Goal: Information Seeking & Learning: Understand process/instructions

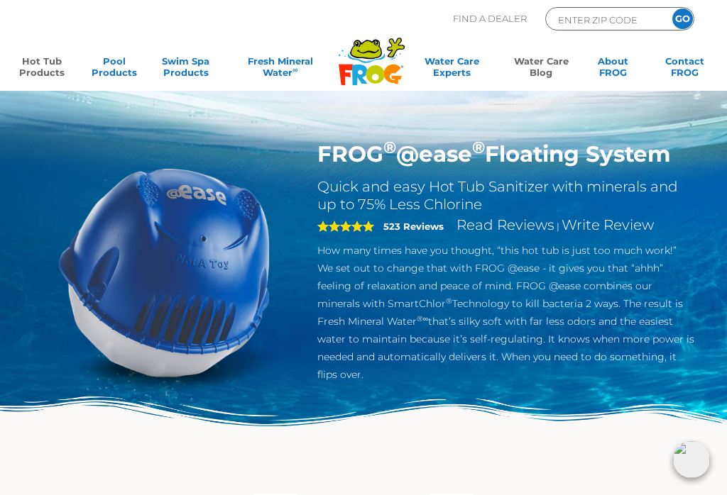
click at [548, 67] on link "Water Care Blog" at bounding box center [541, 69] width 56 height 28
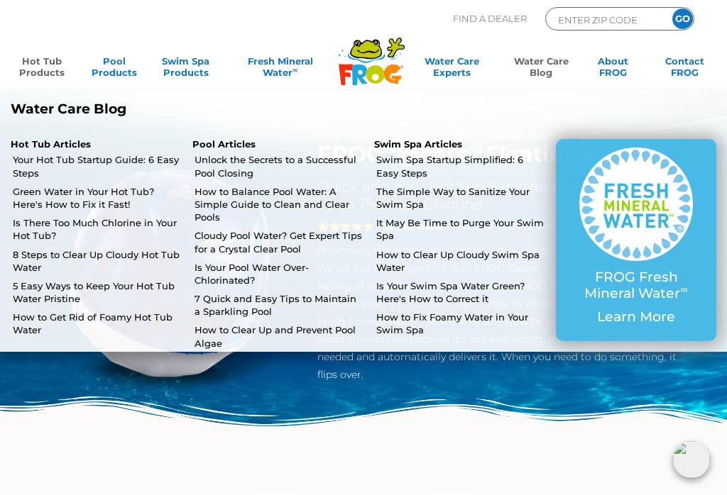
click at [56, 194] on link "Green Water in Your Hot Tub? Here's How to Fix it Fast!" at bounding box center [97, 198] width 169 height 26
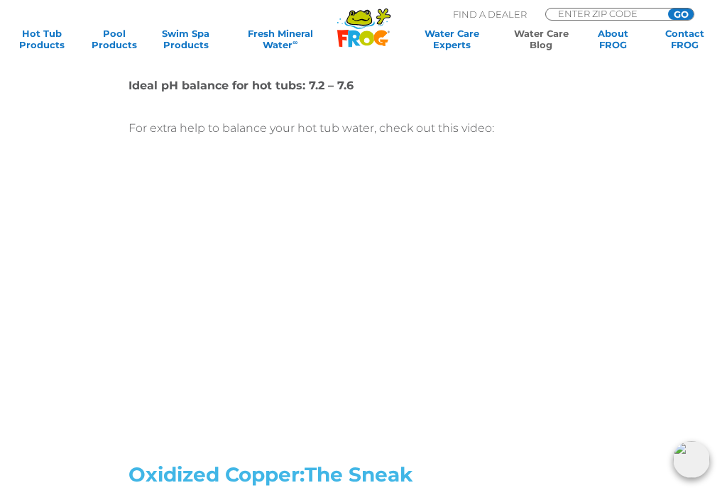
scroll to position [1495, 0]
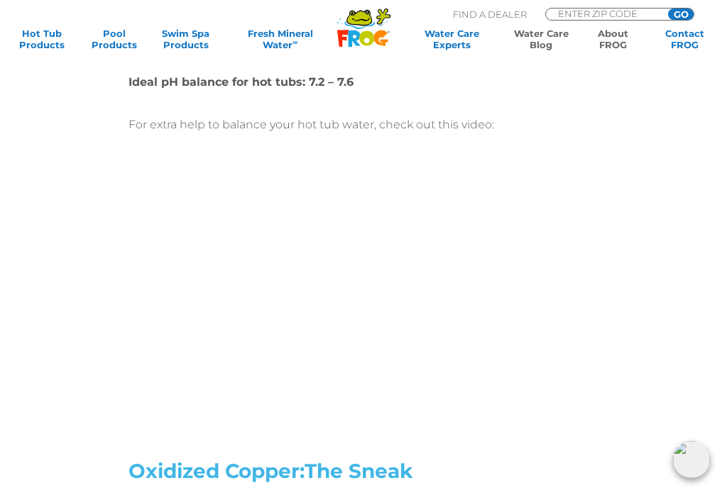
click at [627, 39] on link "About FROG" at bounding box center [613, 39] width 56 height 23
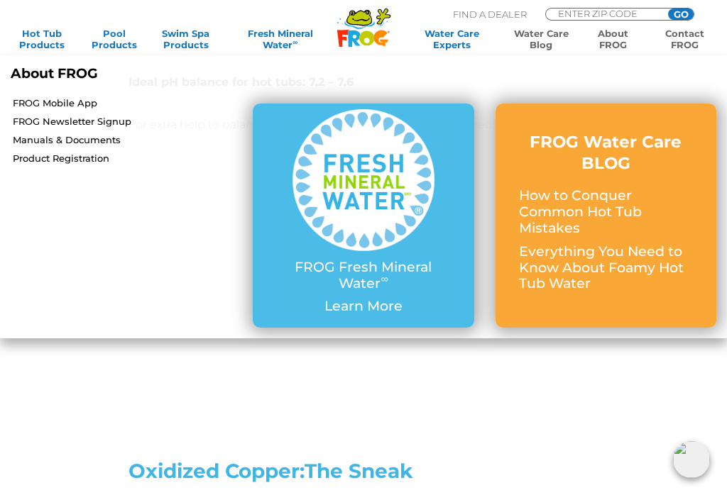
click at [693, 38] on link "Contact FROG" at bounding box center [684, 39] width 56 height 23
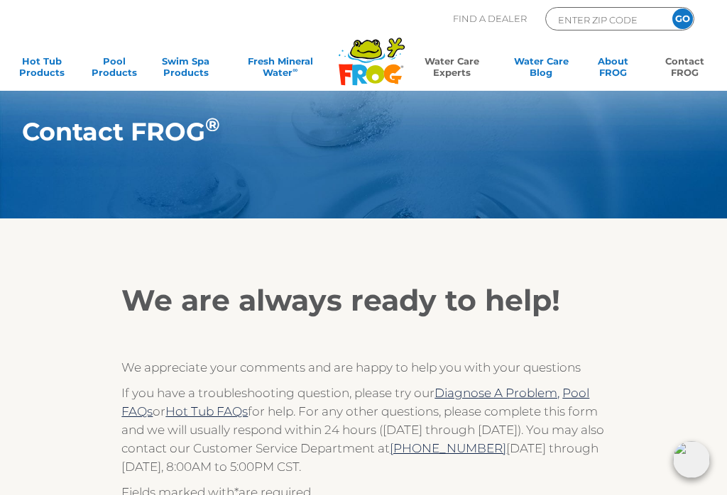
click at [454, 64] on link "Water Care Experts" at bounding box center [452, 69] width 90 height 28
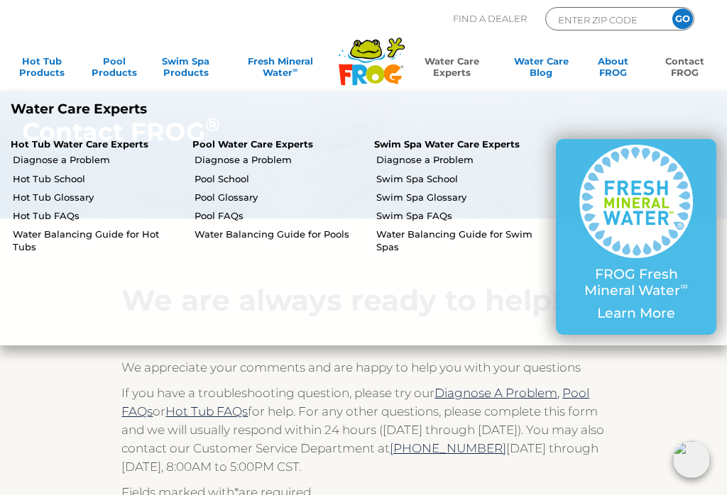
click at [60, 157] on link "Diagnose a Problem" at bounding box center [97, 159] width 169 height 13
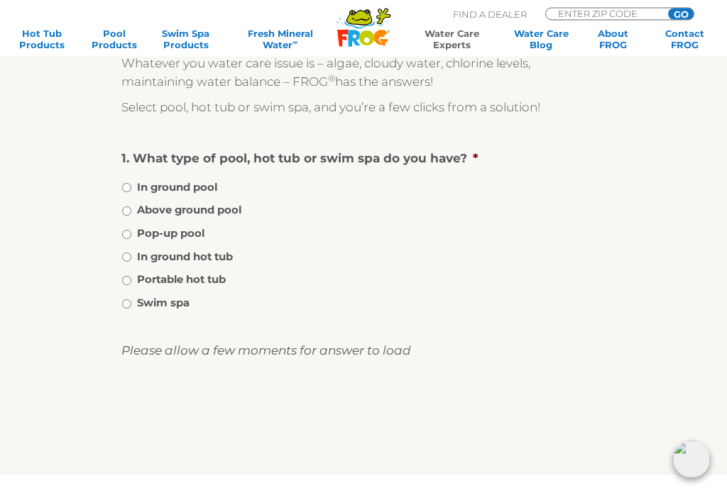
scroll to position [173, 0]
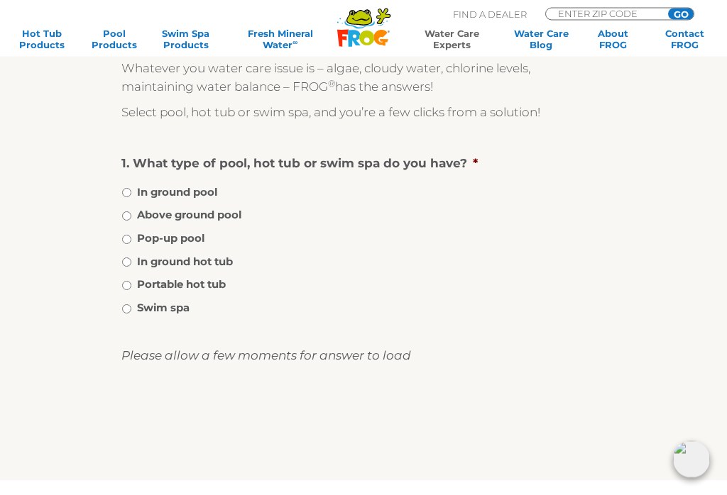
click at [127, 290] on input "Portable hot tub" at bounding box center [126, 286] width 9 height 9
radio input "true"
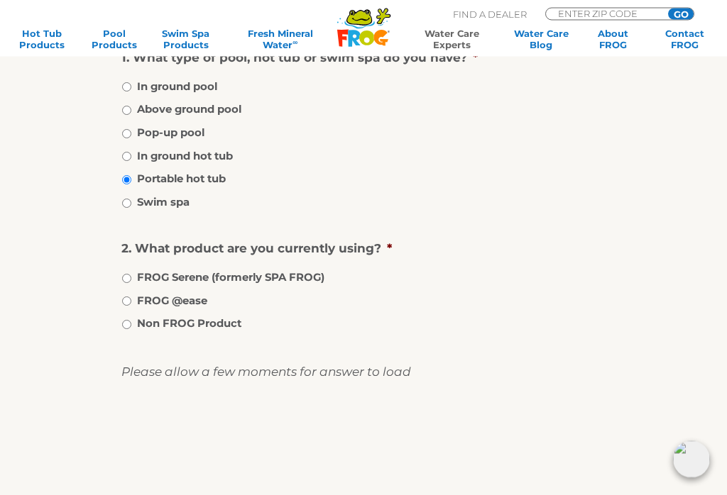
scroll to position [287, 0]
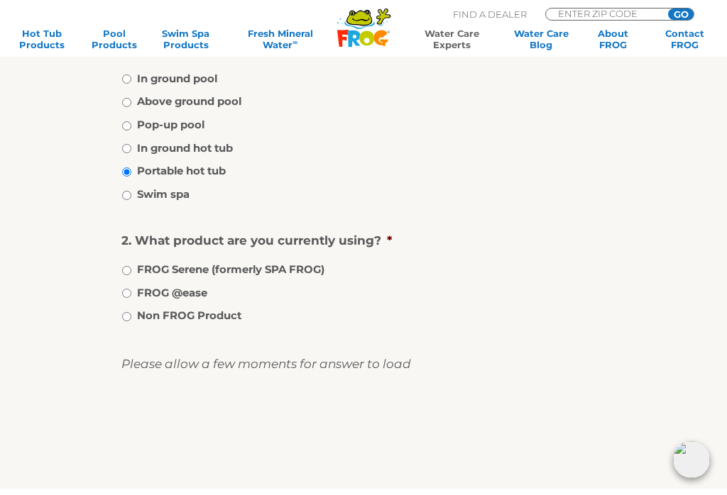
click at [123, 296] on input "FROG @ease" at bounding box center [126, 293] width 9 height 9
radio input "true"
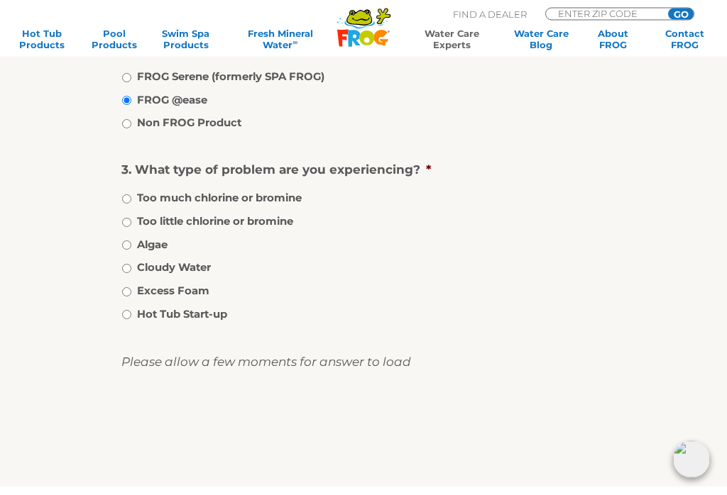
scroll to position [480, 0]
click at [75, 289] on div "Whatever you water care issue is – algae, cloudy water, chlorine levels, mainta…" at bounding box center [363, 112] width 725 height 749
click at [129, 271] on input "Cloudy Water" at bounding box center [126, 268] width 9 height 9
radio input "true"
click at [363, 430] on input "image" at bounding box center [363, 434] width 0 height 45
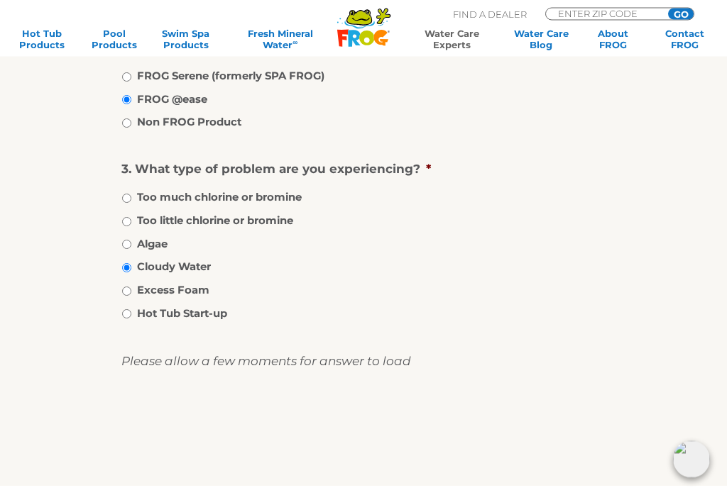
scroll to position [481, 0]
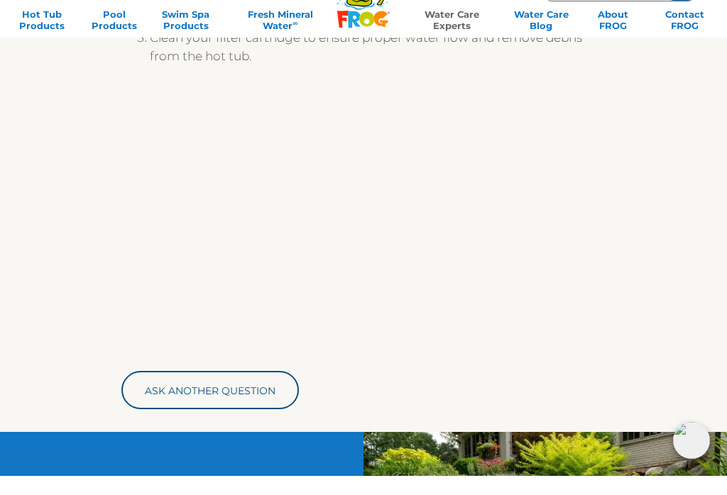
scroll to position [603, 0]
